Goal: Complete application form

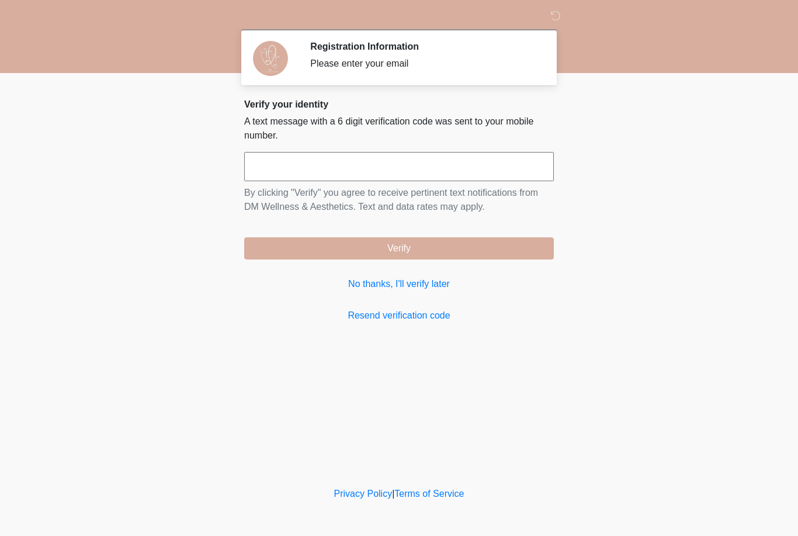
click at [497, 173] on input "text" at bounding box center [399, 166] width 310 height 29
type input "******"
click at [84, 154] on body "‎ ‎ Registration Information Please enter your email Please connect to Wi-Fi no…" at bounding box center [399, 268] width 798 height 536
click at [312, 241] on button "Verify" at bounding box center [399, 248] width 310 height 22
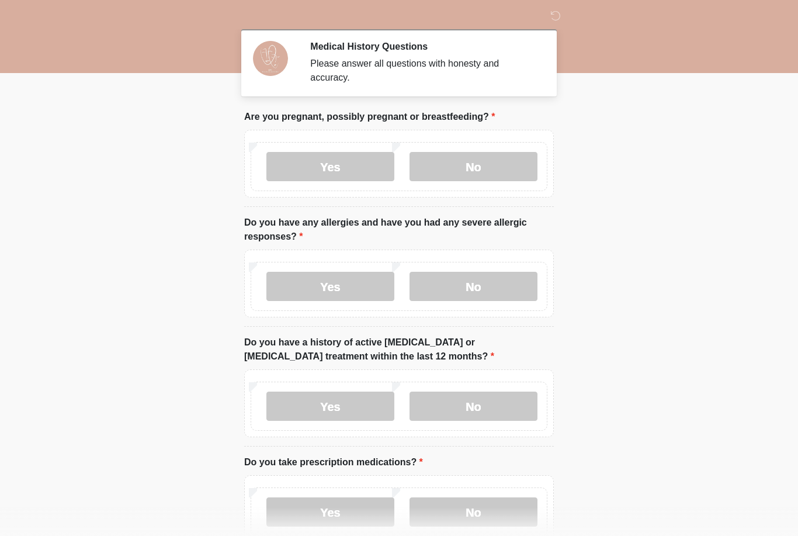
click at [481, 165] on label "No" at bounding box center [473, 166] width 128 height 29
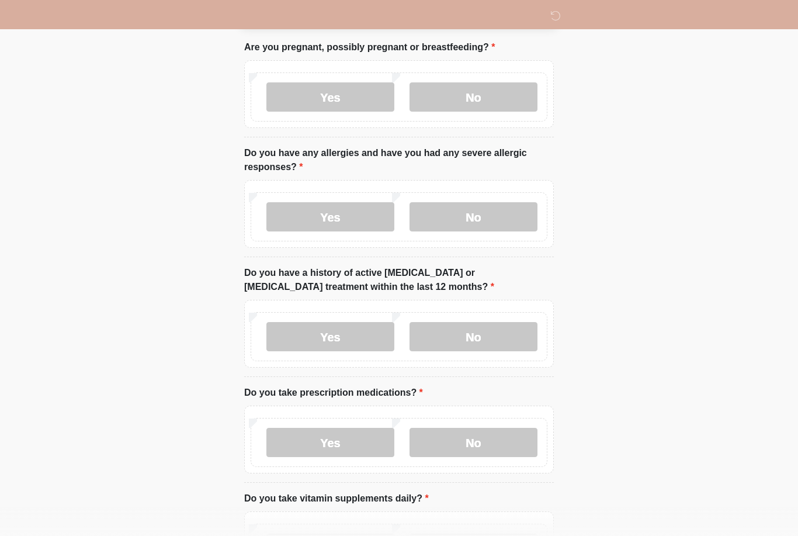
scroll to position [86, 0]
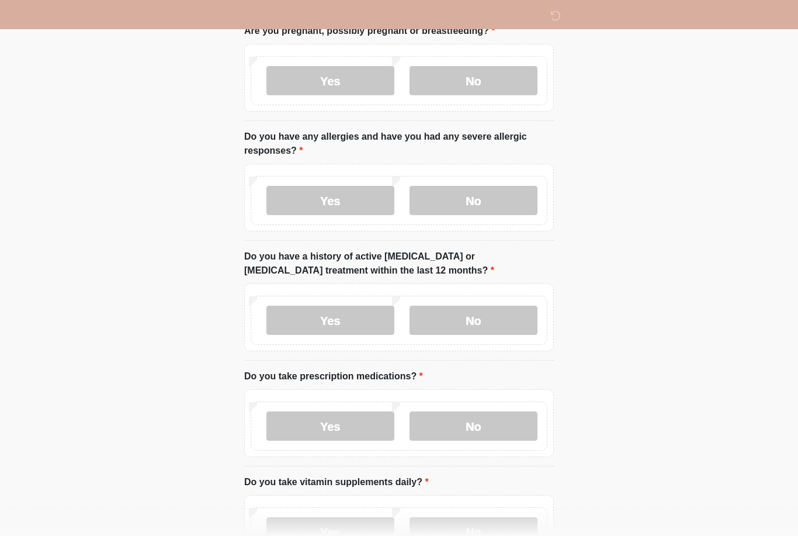
click at [481, 187] on label "No" at bounding box center [473, 200] width 128 height 29
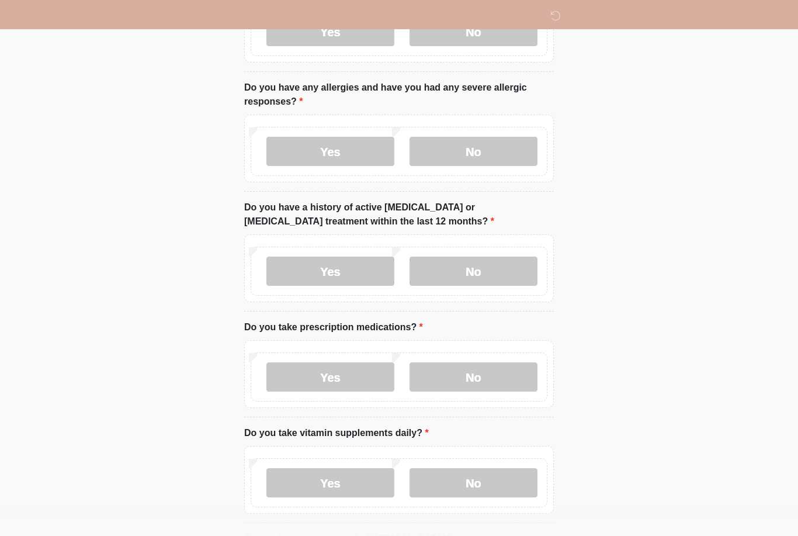
scroll to position [137, 0]
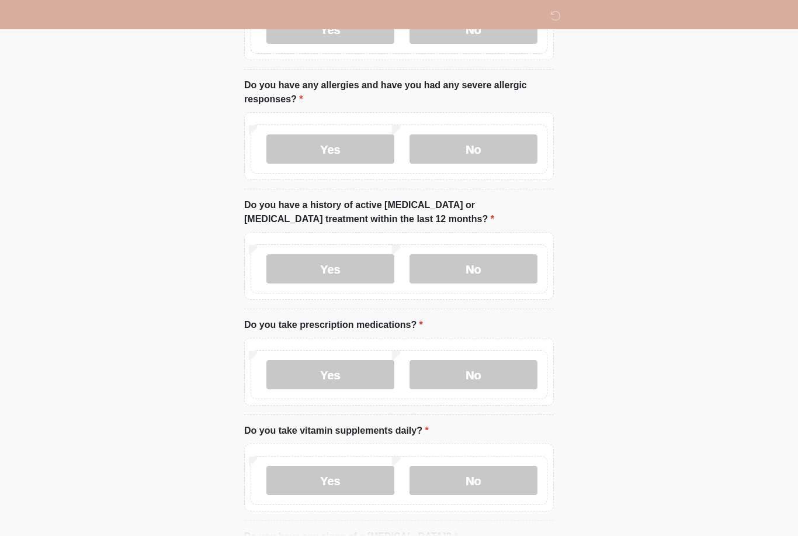
click at [494, 249] on div "Yes No" at bounding box center [399, 268] width 297 height 49
click at [503, 258] on label "No" at bounding box center [473, 268] width 128 height 29
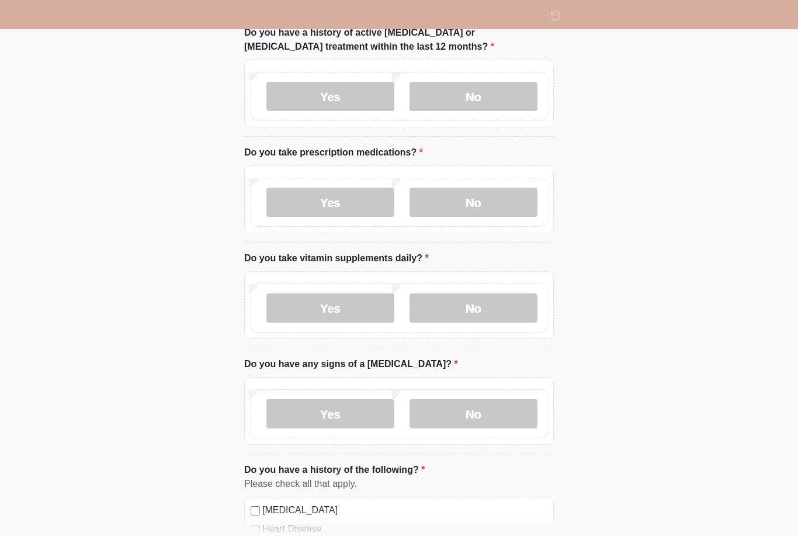
scroll to position [311, 0]
click at [501, 199] on label "No" at bounding box center [473, 200] width 128 height 29
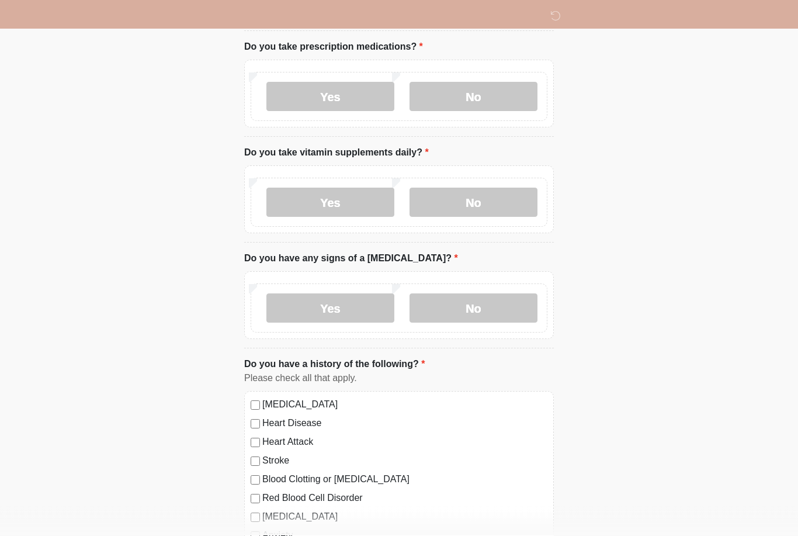
scroll to position [417, 0]
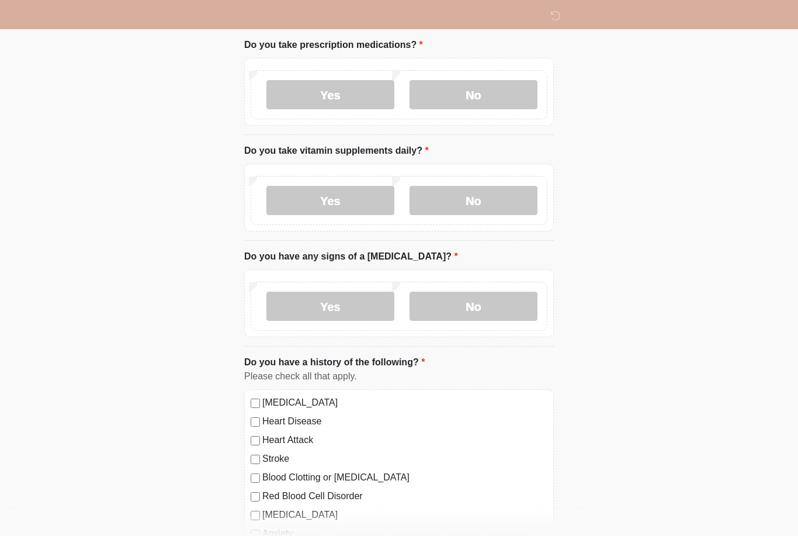
click at [513, 195] on label "No" at bounding box center [473, 200] width 128 height 29
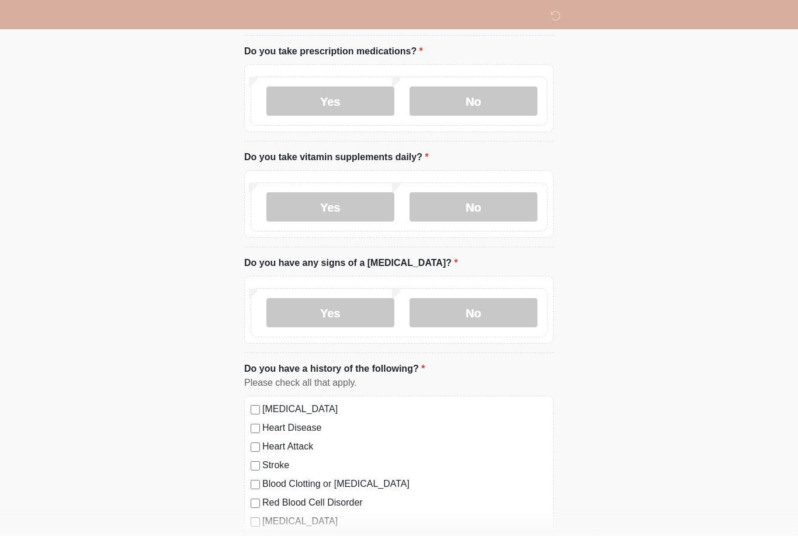
scroll to position [411, 0]
click at [498, 324] on label "No" at bounding box center [473, 311] width 128 height 29
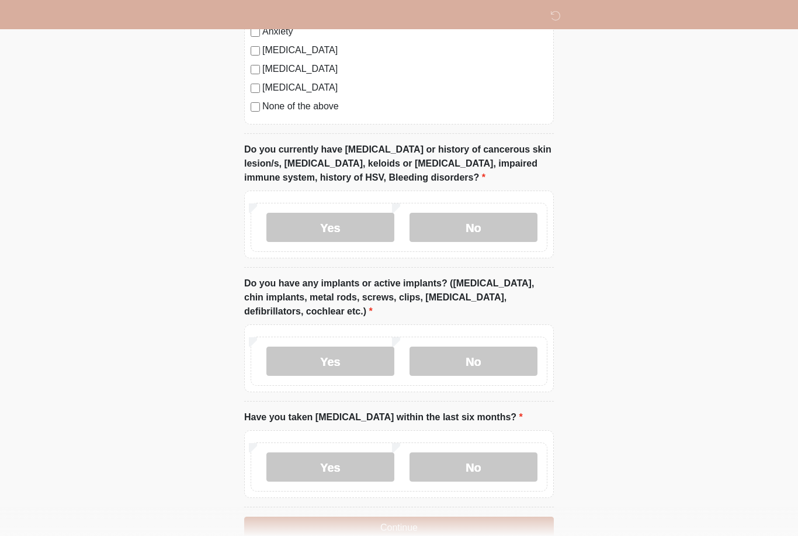
scroll to position [944, 0]
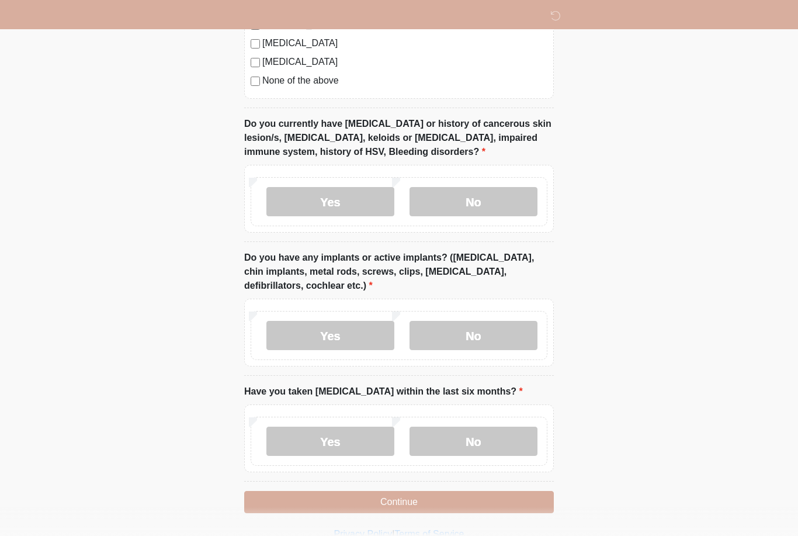
click at [461, 197] on label "No" at bounding box center [473, 201] width 128 height 29
click at [530, 338] on label "No" at bounding box center [473, 335] width 128 height 29
click at [517, 437] on label "No" at bounding box center [473, 440] width 128 height 29
click at [501, 493] on button "Continue" at bounding box center [399, 502] width 310 height 22
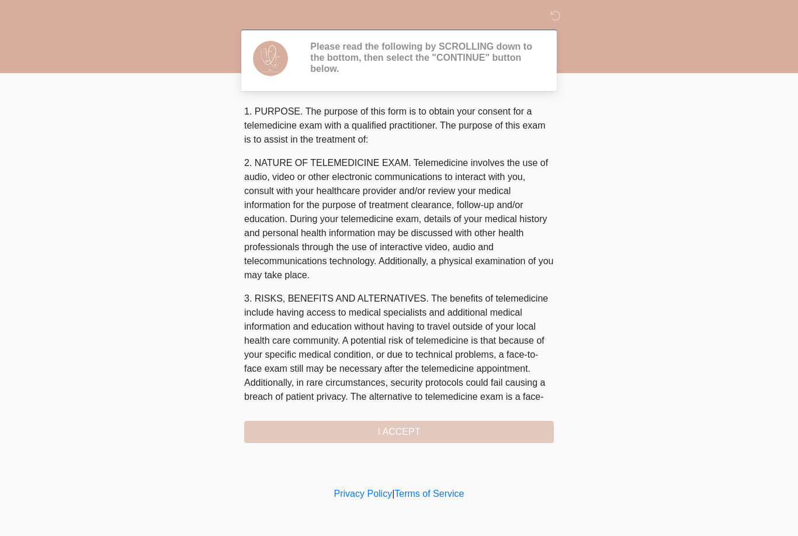
scroll to position [0, 0]
click at [312, 430] on div "1. PURPOSE. The purpose of this form is to obtain your consent for a telemedici…" at bounding box center [399, 274] width 310 height 338
click at [318, 422] on div "1. PURPOSE. The purpose of this form is to obtain your consent for a telemedici…" at bounding box center [399, 274] width 310 height 338
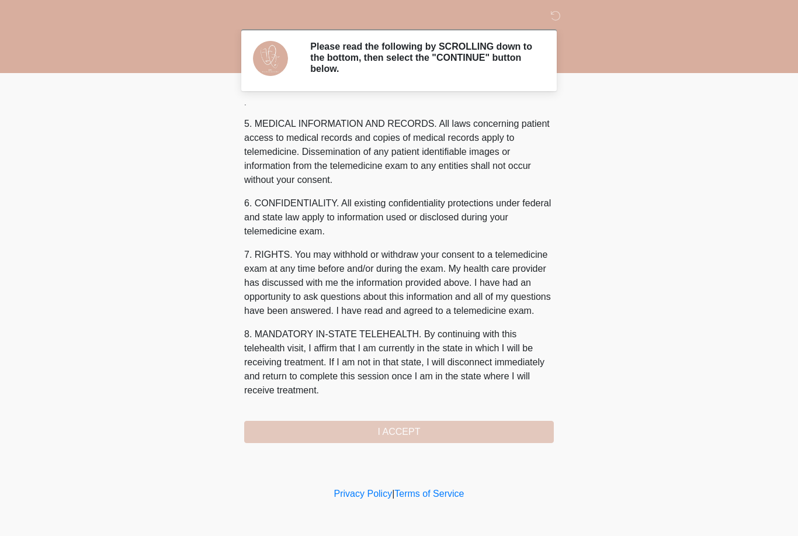
scroll to position [390, 0]
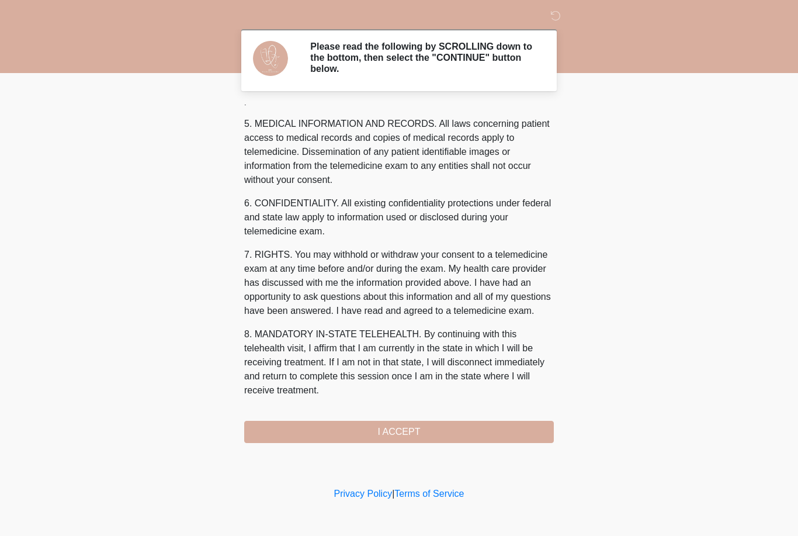
click at [334, 421] on button "I ACCEPT" at bounding box center [399, 432] width 310 height 22
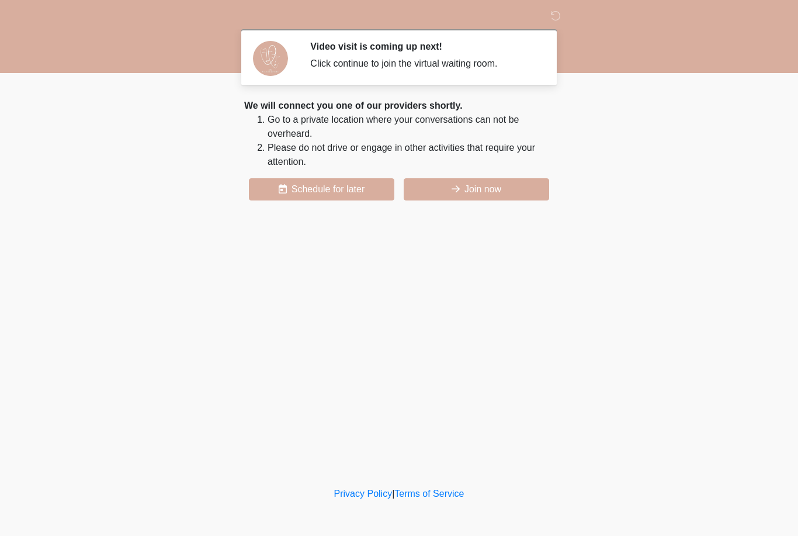
click at [517, 195] on button "Join now" at bounding box center [476, 189] width 145 height 22
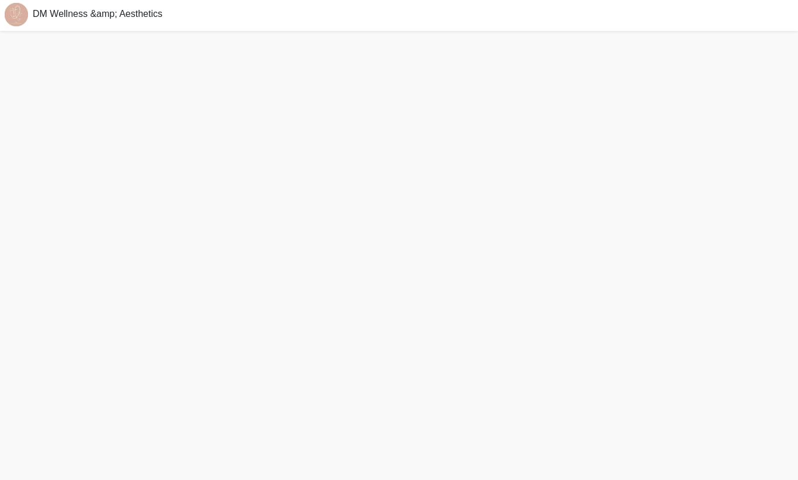
scroll to position [4, 0]
